Goal: Information Seeking & Learning: Learn about a topic

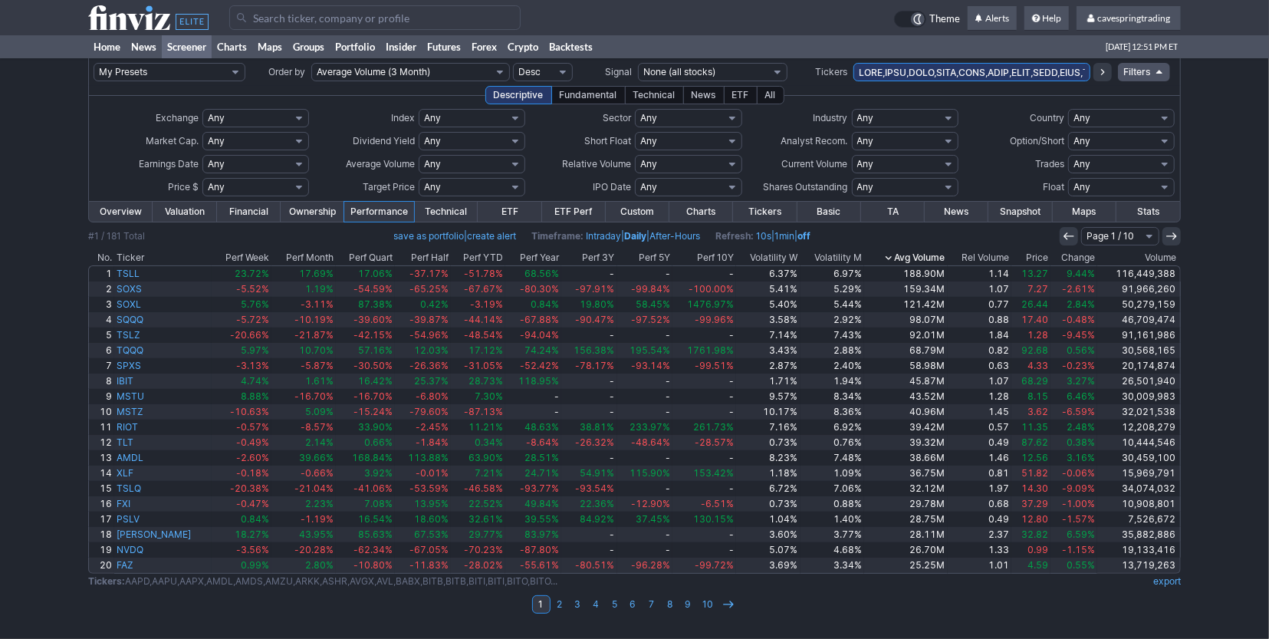
click at [929, 255] on th "Avg Volume" at bounding box center [905, 257] width 83 height 15
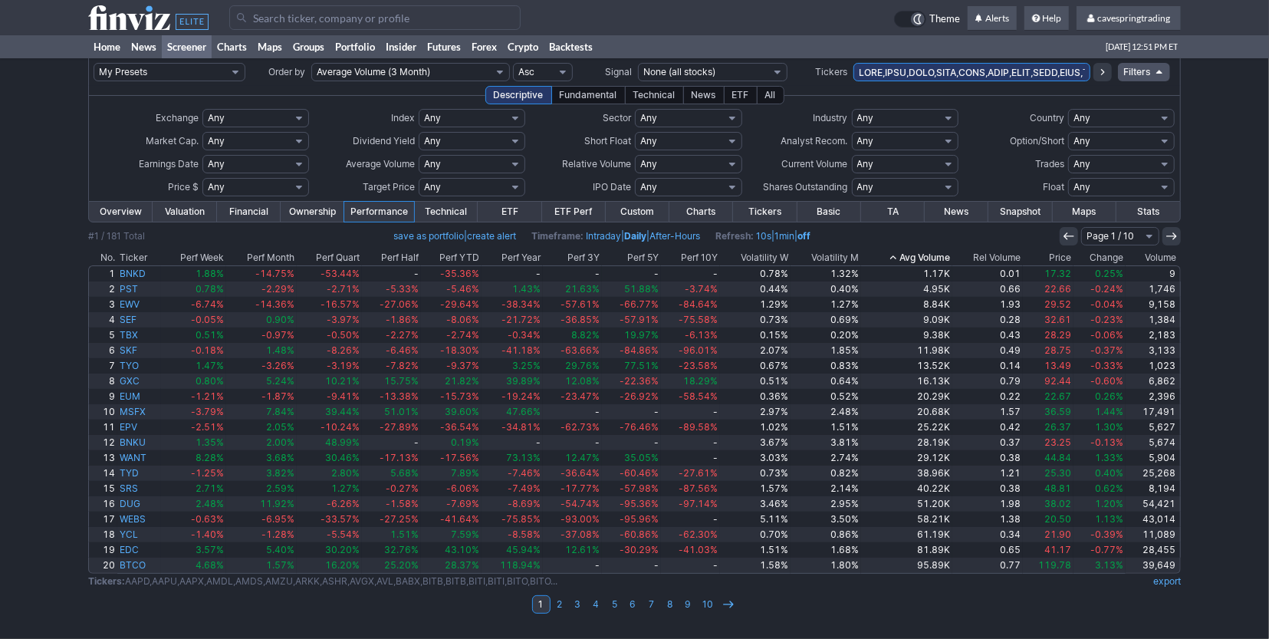
click at [939, 262] on th "Avg Volume" at bounding box center [906, 257] width 91 height 15
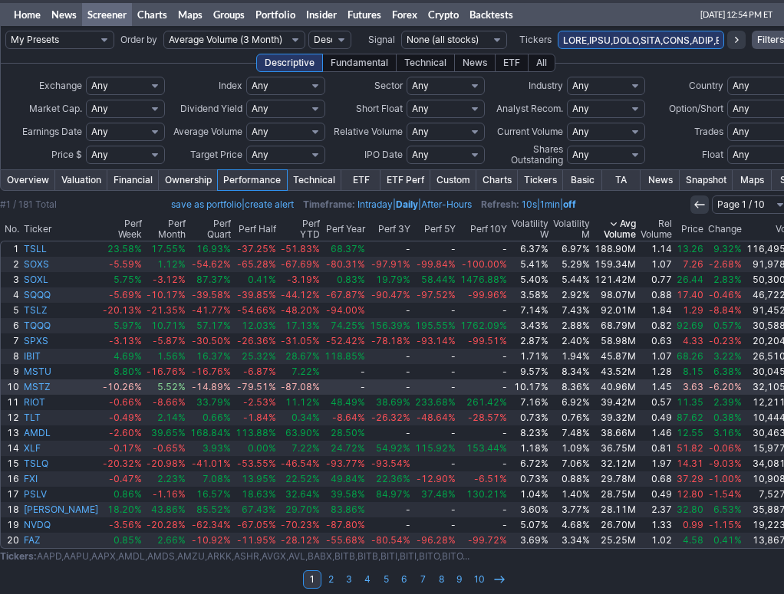
scroll to position [42, 0]
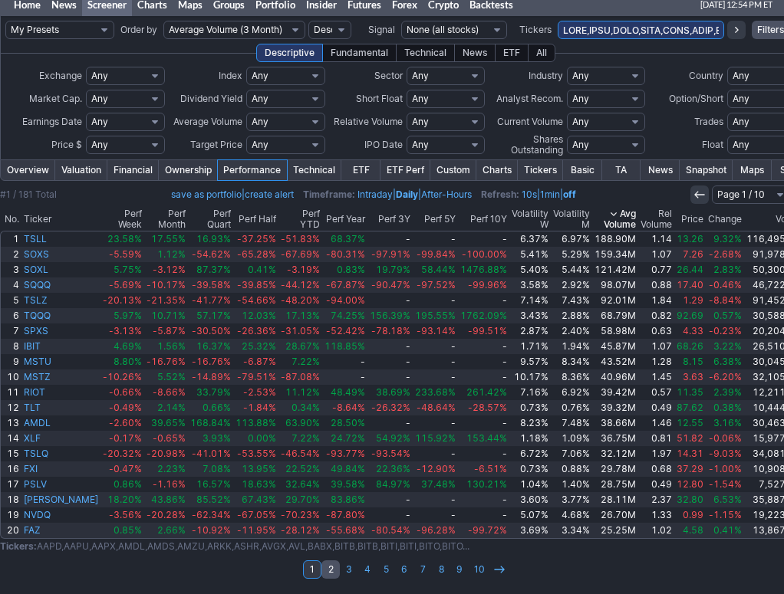
click at [321, 568] on link "2" at bounding box center [330, 570] width 18 height 18
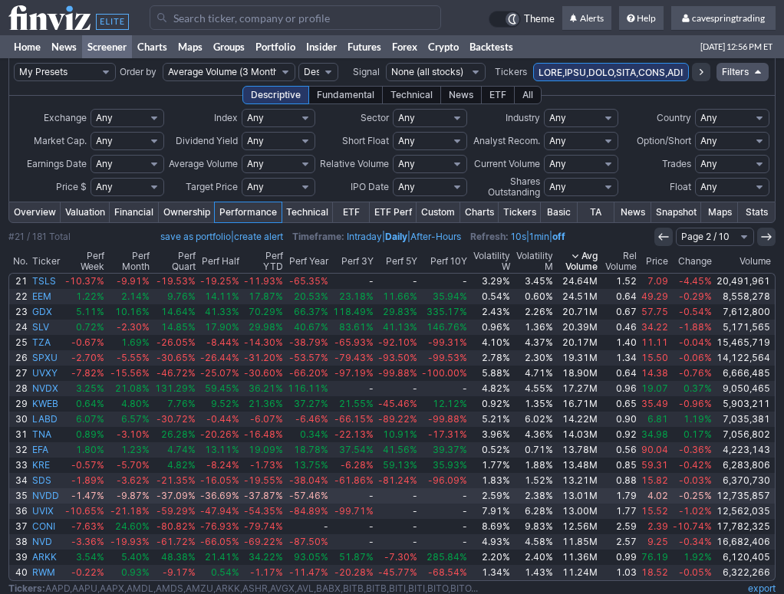
scroll to position [42, 0]
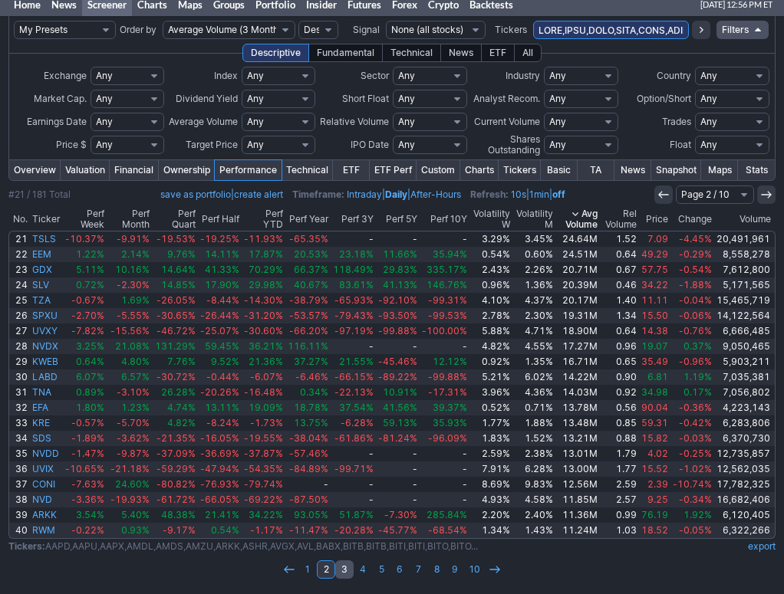
click at [344, 570] on link "3" at bounding box center [344, 570] width 18 height 18
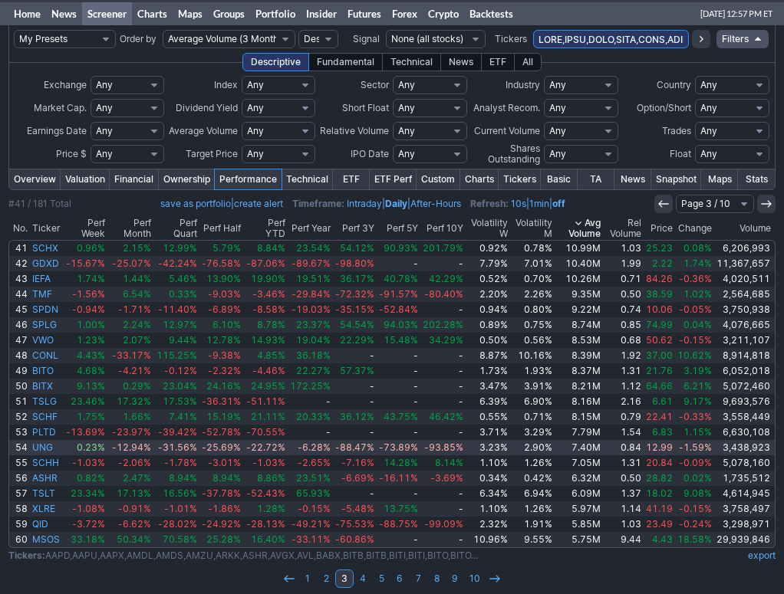
scroll to position [42, 0]
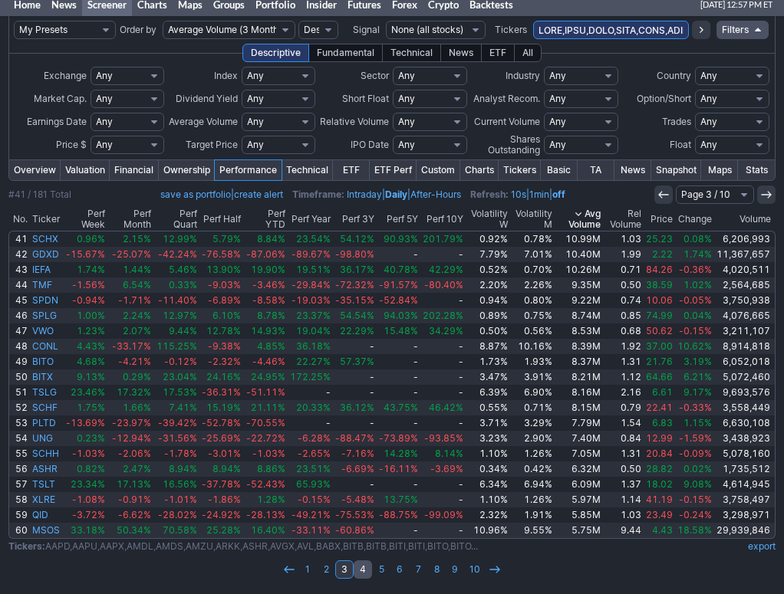
click at [358, 568] on link "4" at bounding box center [363, 570] width 18 height 18
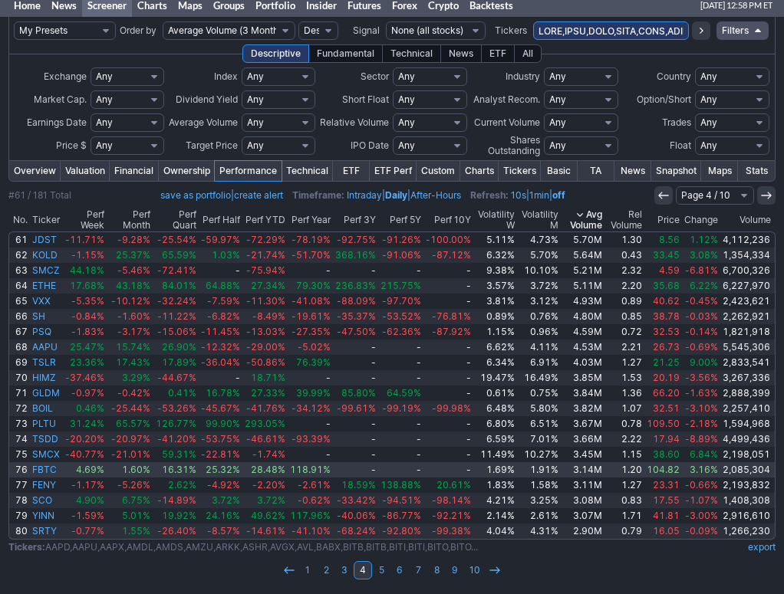
scroll to position [42, 0]
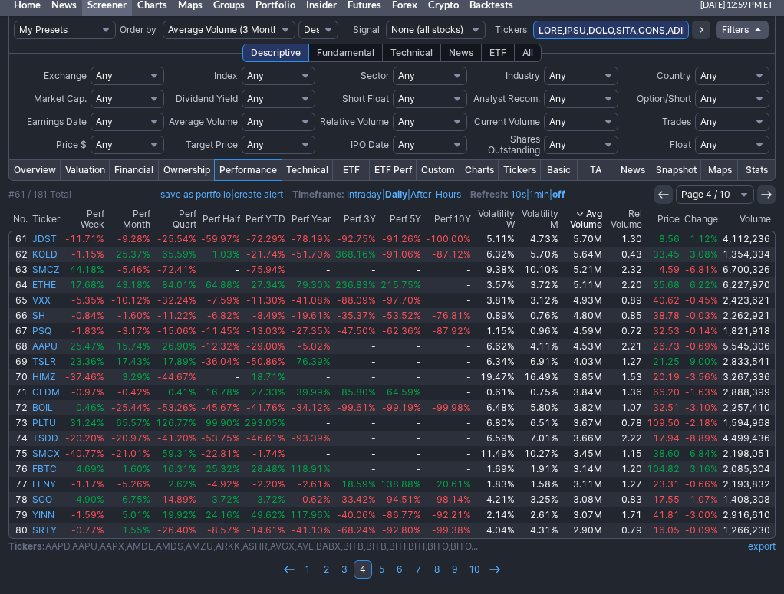
click at [650, 28] on input "text" at bounding box center [611, 30] width 156 height 18
type input "ery,erx,hibs,[PERSON_NAME],koru,ibit,iyh,iye,schv,sark,tark,arkk,spyg,tecs,tecl…"
